Goal: Task Accomplishment & Management: Manage account settings

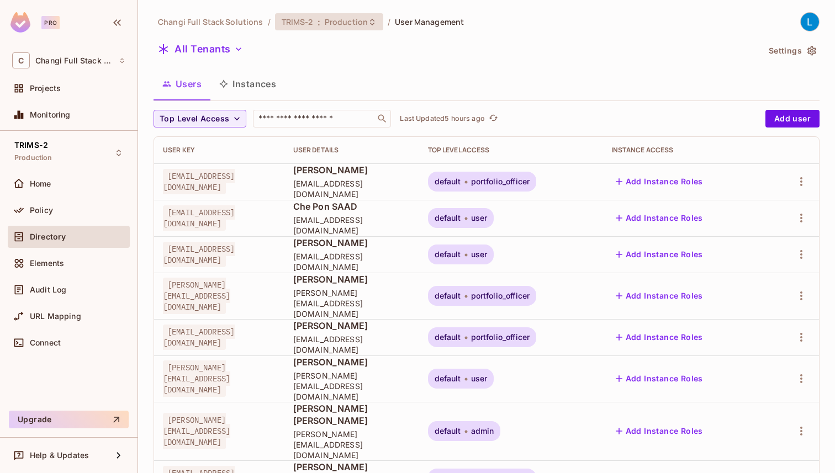
click at [342, 19] on span "Production" at bounding box center [346, 22] width 43 height 10
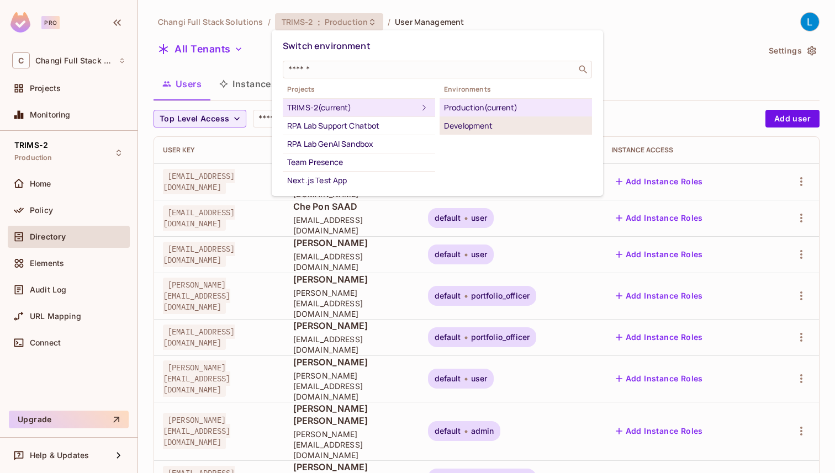
click at [468, 126] on div "Development" at bounding box center [516, 125] width 144 height 13
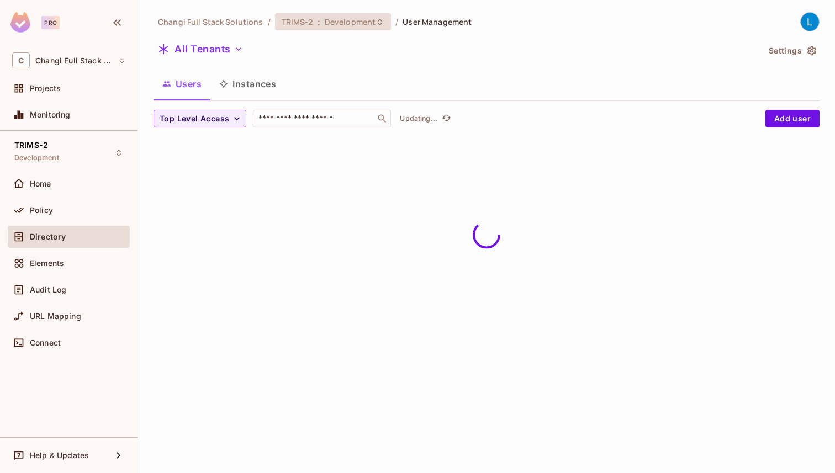
click at [362, 23] on span "Development" at bounding box center [350, 22] width 51 height 10
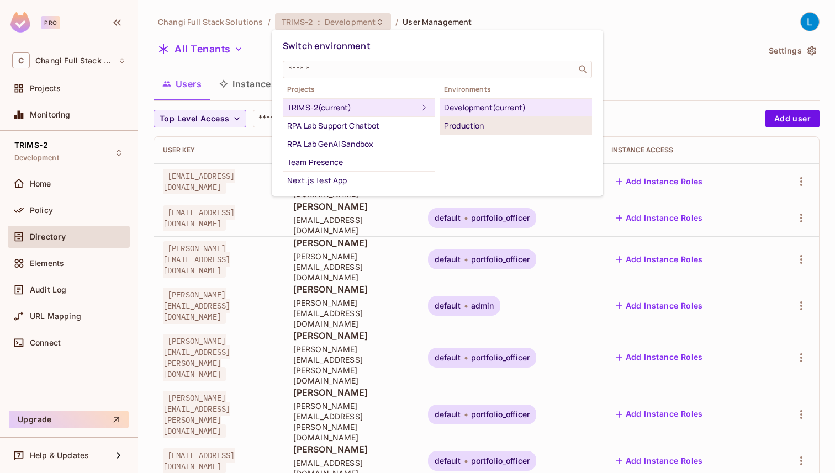
click at [483, 130] on div "Production" at bounding box center [516, 125] width 144 height 13
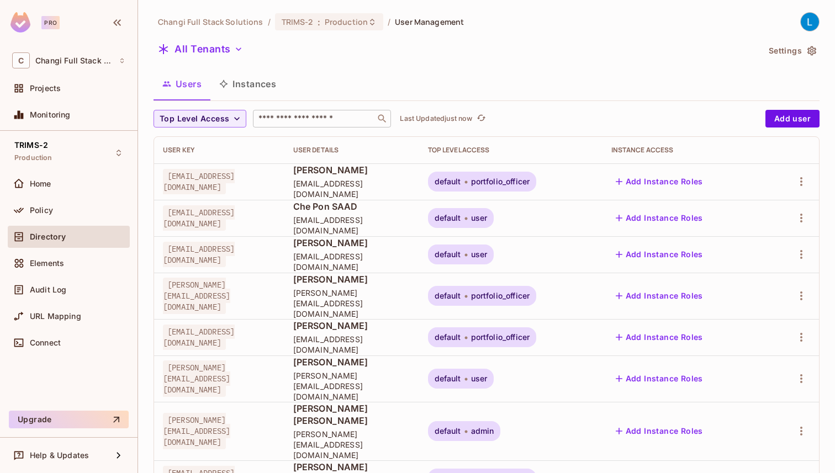
click at [349, 121] on input "text" at bounding box center [314, 118] width 116 height 11
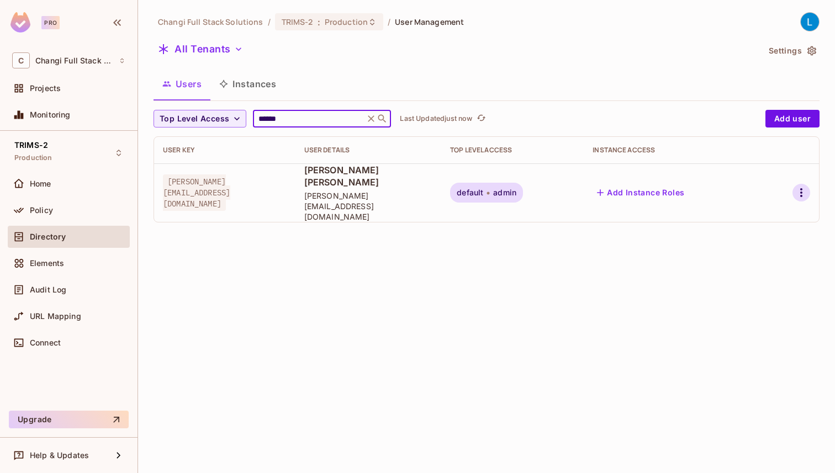
type input "******"
click at [801, 186] on icon "button" at bounding box center [801, 192] width 13 height 13
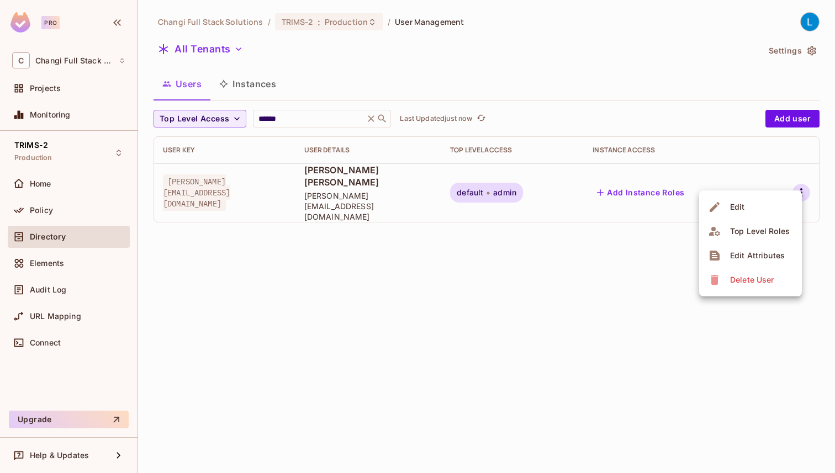
click at [764, 209] on li "Edit" at bounding box center [750, 207] width 103 height 24
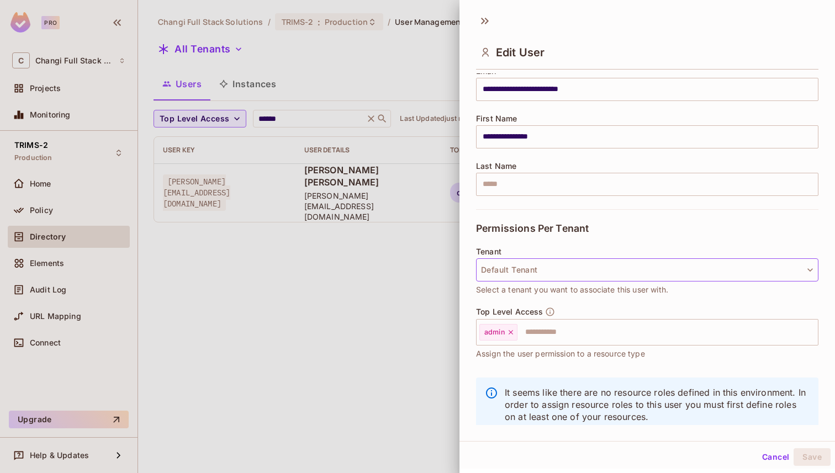
scroll to position [105, 0]
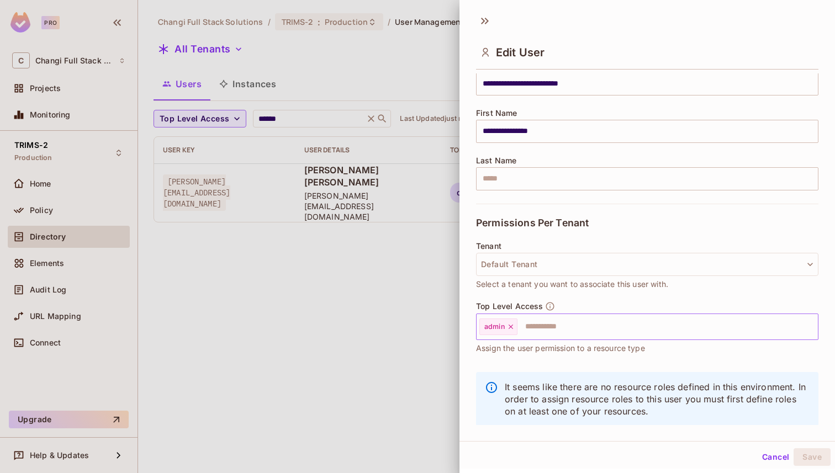
click at [511, 325] on icon at bounding box center [511, 327] width 8 height 8
click at [511, 325] on input "text" at bounding box center [637, 327] width 319 height 22
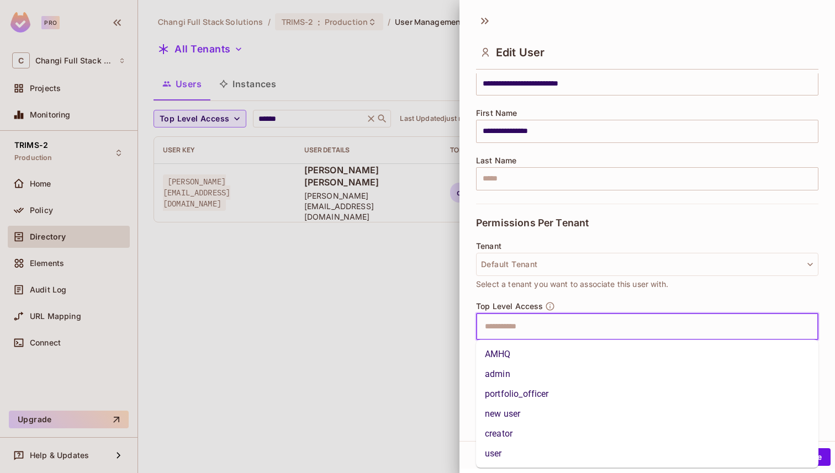
click at [522, 392] on li "portfolio_officer" at bounding box center [647, 395] width 343 height 20
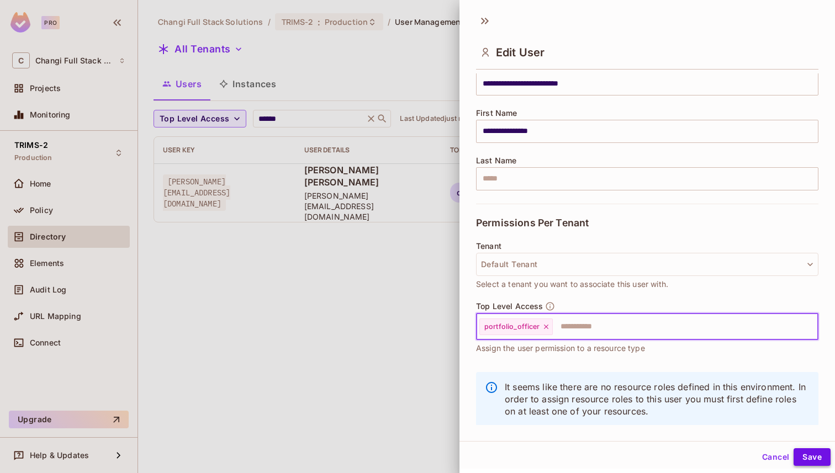
click at [814, 457] on button "Save" at bounding box center [812, 458] width 37 height 18
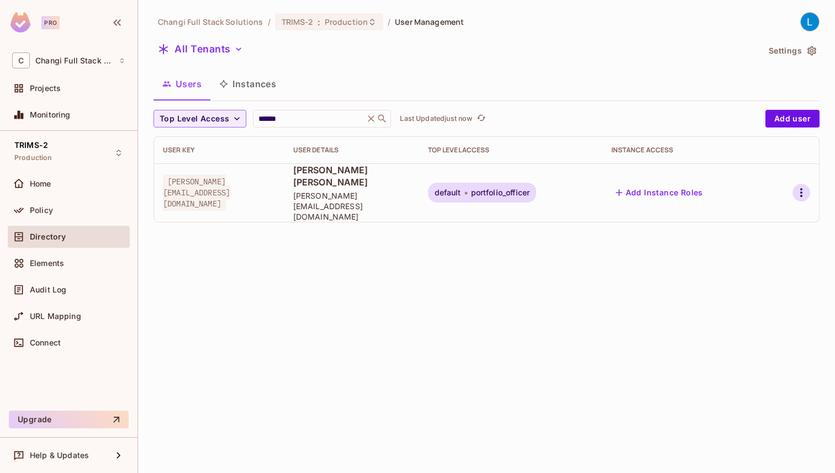
click at [800, 186] on icon "button" at bounding box center [801, 192] width 13 height 13
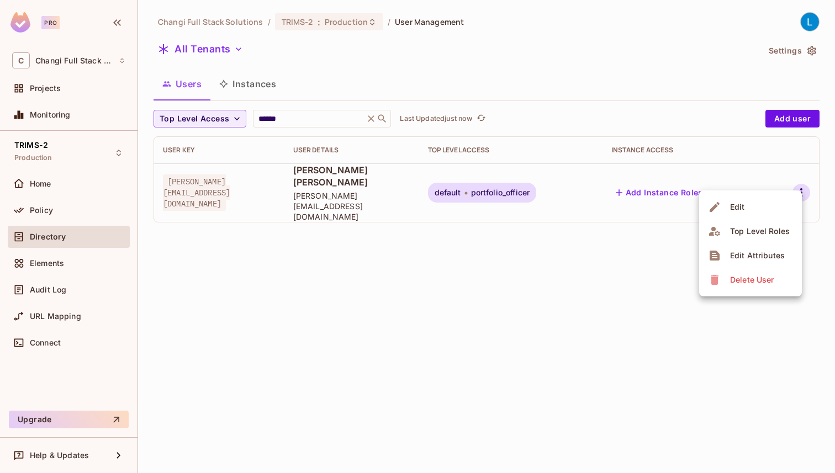
click at [765, 207] on li "Edit" at bounding box center [750, 207] width 103 height 24
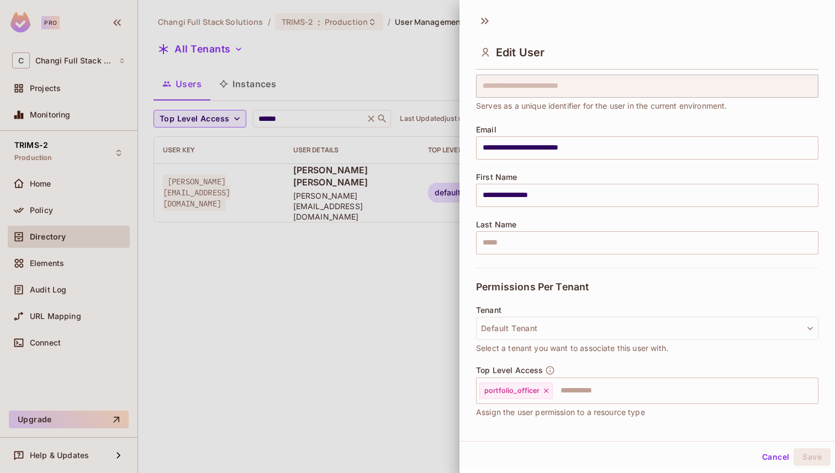
scroll to position [58, 0]
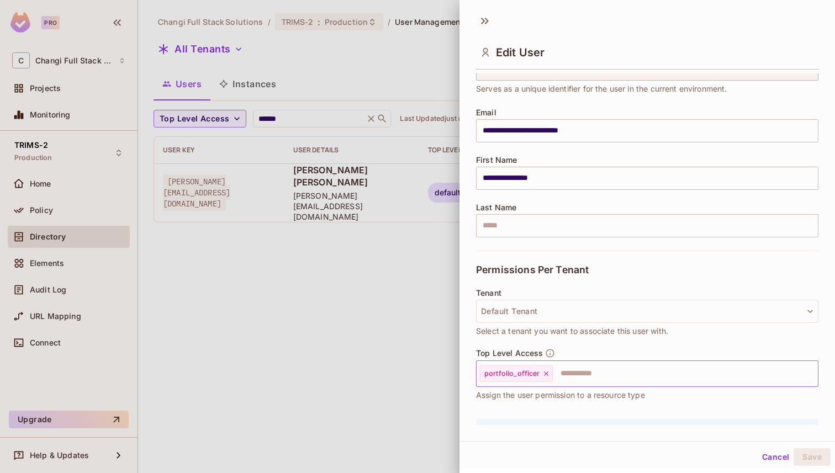
click at [544, 375] on icon at bounding box center [546, 374] width 4 height 4
click at [543, 375] on input "text" at bounding box center [637, 374] width 319 height 22
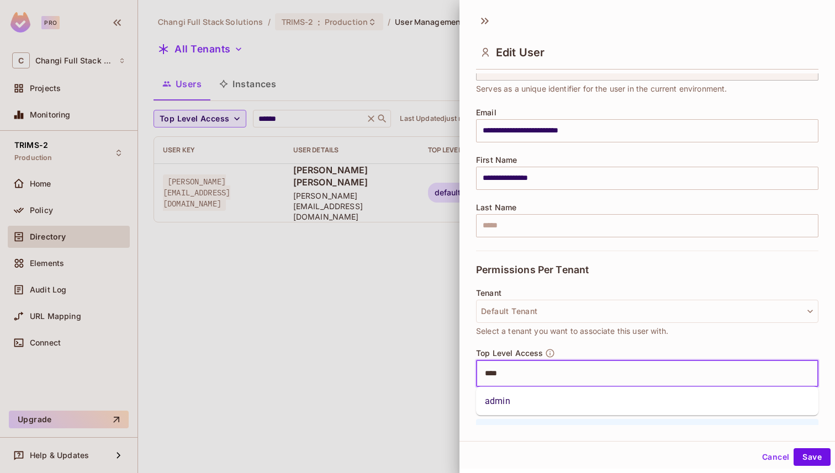
type input "*****"
click at [541, 394] on li "admin" at bounding box center [647, 402] width 343 height 20
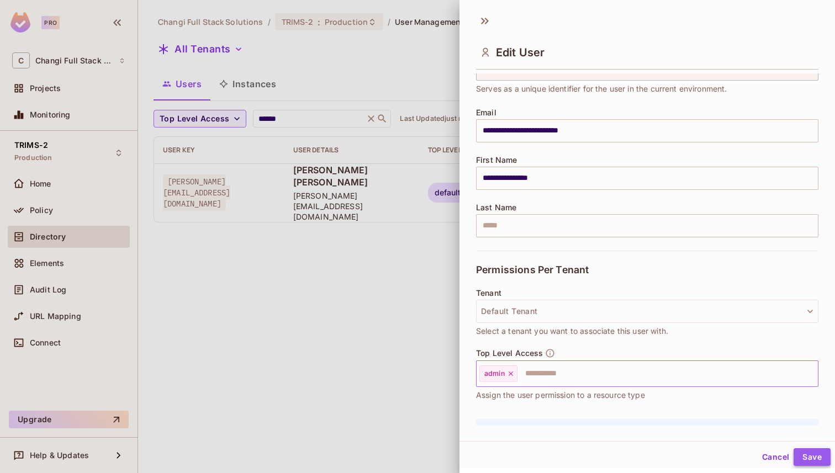
click at [817, 459] on button "Save" at bounding box center [812, 458] width 37 height 18
